Goal: Task Accomplishment & Management: Use online tool/utility

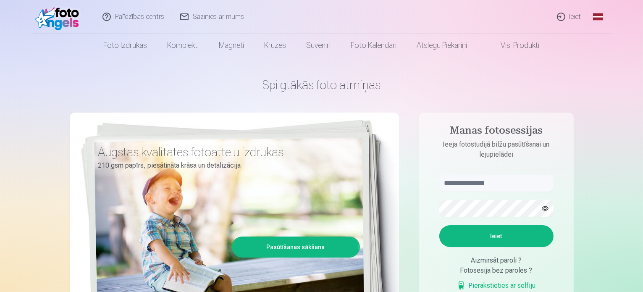
click at [463, 195] on form "Ieiet Aizmirsāt paroli ? Fotosesija bez paroles ? Pierakstieties ar selfiju" at bounding box center [496, 237] width 131 height 124
click at [459, 186] on input "text" at bounding box center [496, 183] width 114 height 17
type input "**********"
click at [439, 225] on button "Ieiet" at bounding box center [496, 236] width 114 height 22
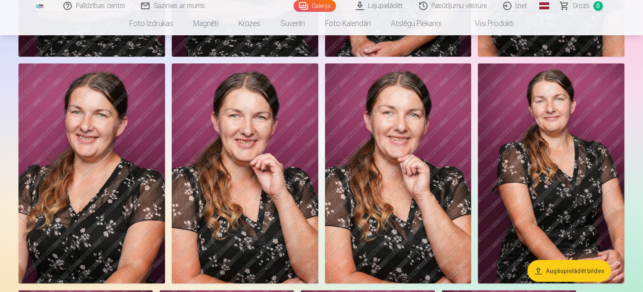
click at [641, 11] on header "Palīdzības centrs Sazinies ar mums Galerija Lejupielādēt Pasūtījumu vēsture Izi…" at bounding box center [321, 17] width 643 height 35
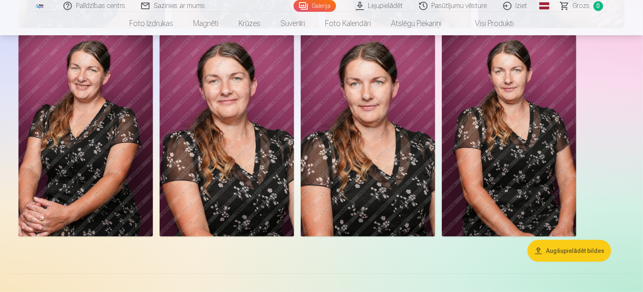
scroll to position [766, 0]
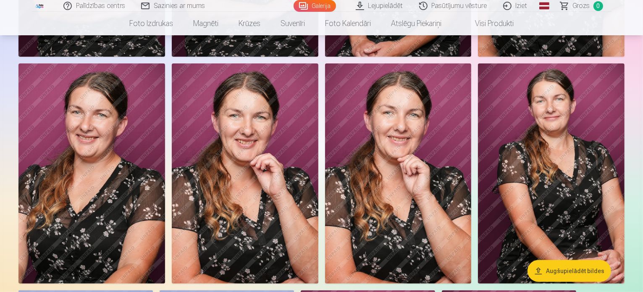
scroll to position [511, 0]
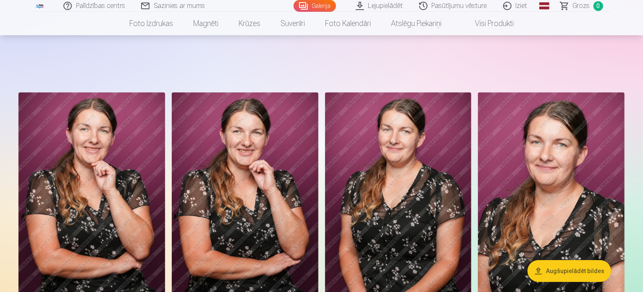
scroll to position [255, 0]
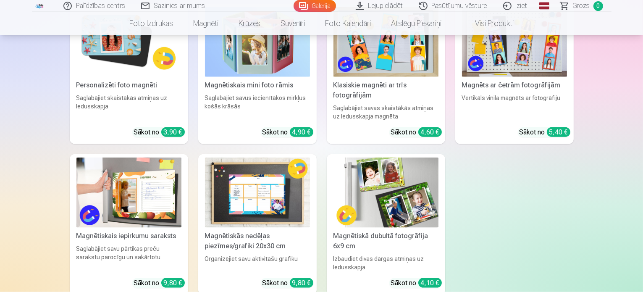
scroll to position [1278, 0]
